Goal: Use online tool/utility: Utilize a website feature to perform a specific function

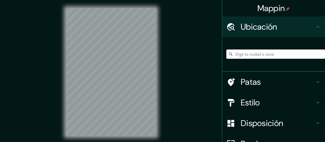
click at [228, 54] on input "Elige tu ciudad o zona" at bounding box center [276, 53] width 99 height 9
paste input "CENTRO ACADÉMICO Y CULTURAL [GEOGRAPHIC_DATA][PERSON_NAME]"
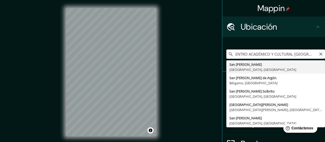
scroll to position [0, 2]
drag, startPoint x: 292, startPoint y: 55, endPoint x: 329, endPoint y: 61, distance: 37.5
click at [228, 61] on html "Mappin Ubicación CENTRO ACADÉMICO Y CULTURAL [GEOGRAPHIC_DATA][PERSON_NAME][PER…" at bounding box center [162, 71] width 325 height 142
type input "CENTRO ACADÉMICO Y CULTURAL [GEOGRAPHIC_DATA][PERSON_NAME]"
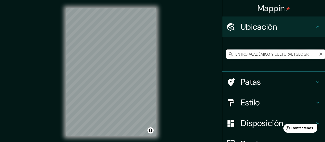
scroll to position [0, 0]
click at [228, 55] on icon "Claro" at bounding box center [321, 54] width 4 height 4
paste input "Centro Académico y Cultural [GEOGRAPHIC_DATA][PERSON_NAME] ([GEOGRAPHIC_DATA])"
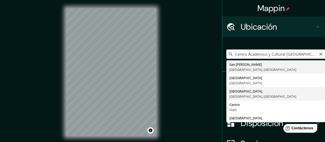
type input "[GEOGRAPHIC_DATA], [GEOGRAPHIC_DATA], [GEOGRAPHIC_DATA]"
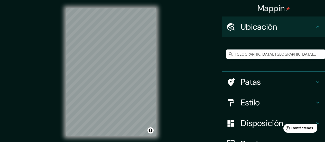
click at [228, 104] on icon at bounding box center [318, 102] width 6 height 6
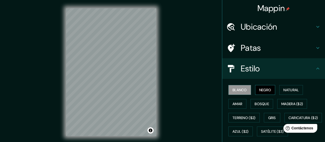
click at [228, 89] on font "Negro" at bounding box center [266, 89] width 12 height 5
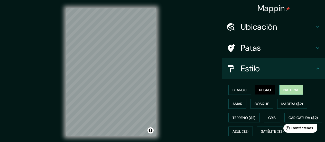
click at [228, 90] on font "Natural" at bounding box center [291, 89] width 15 height 5
drag, startPoint x: 286, startPoint y: 105, endPoint x: 232, endPoint y: 109, distance: 54.1
click at [228, 105] on font "Madera ($2)" at bounding box center [293, 103] width 22 height 5
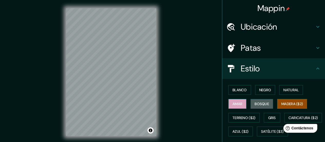
drag, startPoint x: 254, startPoint y: 104, endPoint x: 240, endPoint y: 105, distance: 14.5
click at [228, 104] on font "Bosque" at bounding box center [262, 103] width 14 height 5
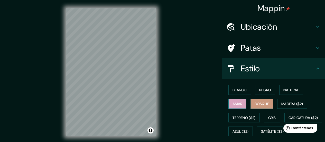
click at [228, 105] on button "Amar" at bounding box center [238, 104] width 18 height 10
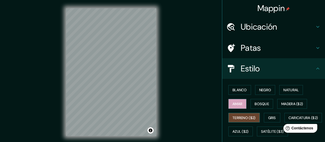
click at [228, 115] on font "Terreno ($2)" at bounding box center [244, 117] width 23 height 5
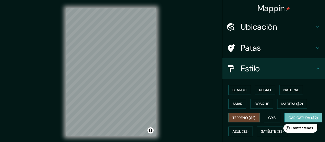
drag, startPoint x: 271, startPoint y: 122, endPoint x: 252, endPoint y: 131, distance: 20.9
click at [228, 122] on button "Gris" at bounding box center [272, 118] width 16 height 10
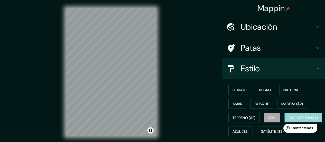
click at [228, 120] on font "Caricatura ($2)" at bounding box center [304, 117] width 30 height 5
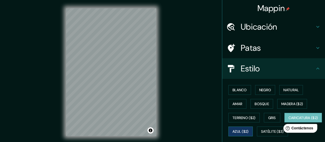
click at [228, 131] on font "Azul ($2)" at bounding box center [241, 131] width 16 height 5
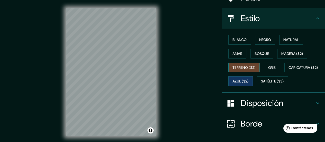
scroll to position [51, 0]
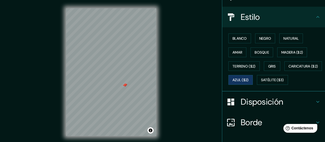
click at [124, 87] on div at bounding box center [125, 85] width 4 height 4
click at [123, 87] on div at bounding box center [124, 85] width 4 height 4
click at [125, 87] on div at bounding box center [125, 85] width 4 height 4
click at [119, 86] on div at bounding box center [119, 87] width 4 height 4
click at [118, 86] on div at bounding box center [120, 87] width 4 height 4
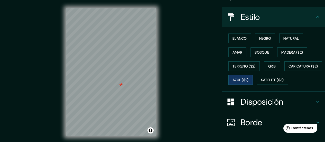
click at [120, 84] on div at bounding box center [121, 85] width 4 height 4
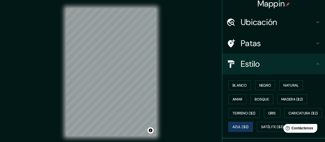
scroll to position [0, 0]
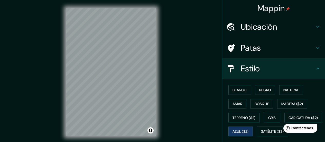
click at [228, 35] on div "Ubicación" at bounding box center [273, 26] width 103 height 21
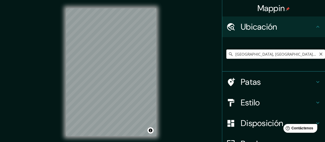
click at [228, 53] on input "[GEOGRAPHIC_DATA], [GEOGRAPHIC_DATA], [GEOGRAPHIC_DATA]" at bounding box center [276, 53] width 99 height 9
